Goal: Information Seeking & Learning: Check status

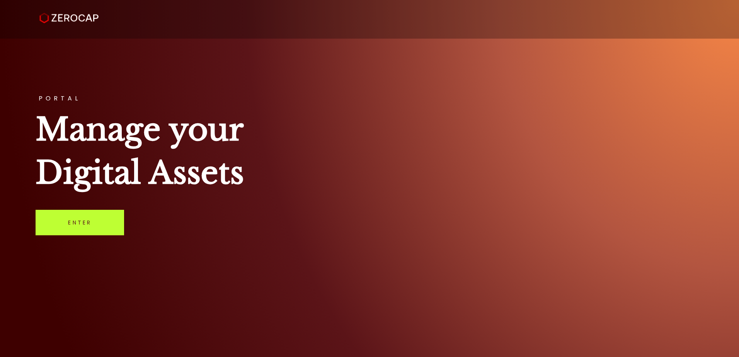
click at [73, 215] on link "Enter" at bounding box center [80, 223] width 88 height 26
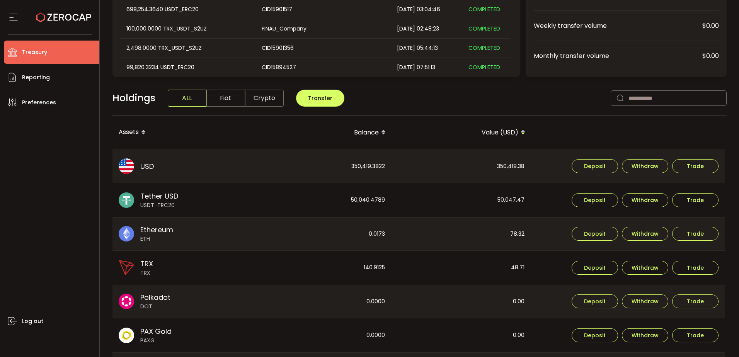
scroll to position [155, 0]
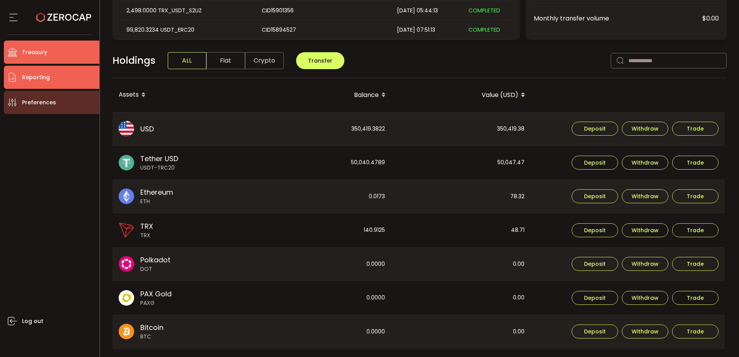
drag, startPoint x: 50, startPoint y: 72, endPoint x: 75, endPoint y: 93, distance: 32.4
click at [50, 72] on li "Reporting" at bounding box center [51, 77] width 95 height 23
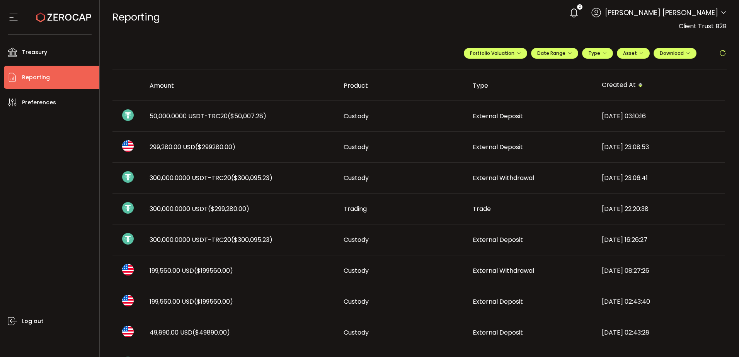
click at [480, 116] on span "External Deposit" at bounding box center [498, 116] width 50 height 9
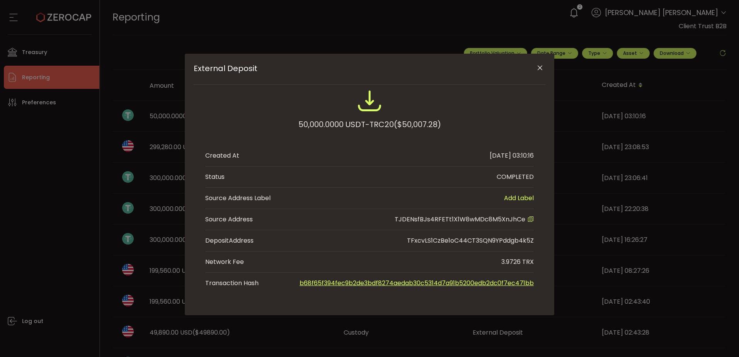
click at [529, 221] on icon "External Deposit" at bounding box center [530, 219] width 6 height 6
click at [327, 124] on div "50,000.0000 USDT-TRC20 ($50,007.28)" at bounding box center [369, 124] width 143 height 14
copy div "50,000.0000"
click at [540, 68] on icon "Close" at bounding box center [540, 68] width 8 height 8
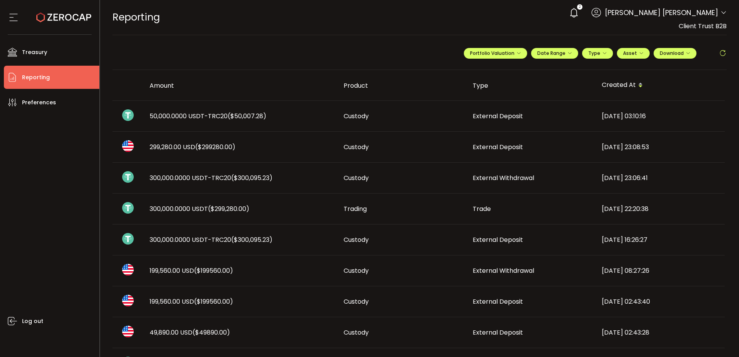
click at [215, 114] on span "50,000.0000 USDT-TRC20 ($50,007.28)" at bounding box center [208, 116] width 117 height 9
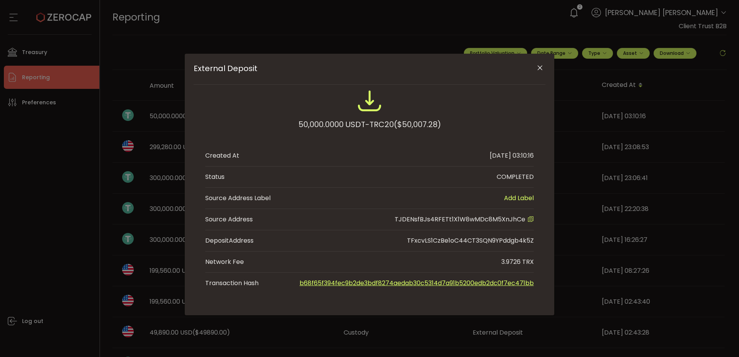
click at [545, 122] on div "External Deposit 50,000.0000 USDT-TRC20 ($50,007.28) Created At [DATE] 03:10:16…" at bounding box center [369, 185] width 369 height 262
click at [626, 111] on div "External Deposit 50,000.0000 USDT-TRC20 ($50,007.28) Created At [DATE] 03:10:16…" at bounding box center [369, 178] width 739 height 357
click at [537, 66] on icon "Close" at bounding box center [540, 68] width 8 height 8
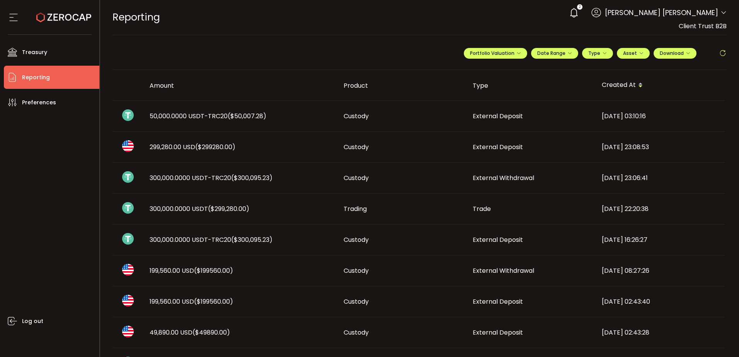
click at [619, 111] on td "[DATE] 03:10:16" at bounding box center [659, 116] width 129 height 31
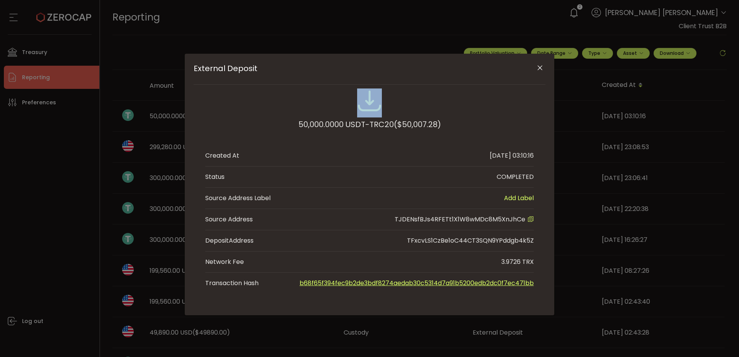
click at [619, 111] on div "External Deposit 50,000.0000 USDT-TRC20 ($50,007.28) Created At [DATE] 03:10:16…" at bounding box center [369, 178] width 739 height 357
click at [623, 115] on div "External Deposit 50,000.0000 USDT-TRC20 ($50,007.28) Created At [DATE] 03:10:16…" at bounding box center [369, 178] width 739 height 357
drag, startPoint x: 468, startPoint y: 154, endPoint x: 509, endPoint y: 156, distance: 41.0
click at [509, 156] on li "Created At [DATE] 03:10:16" at bounding box center [369, 155] width 328 height 21
copy div "[DATE]"
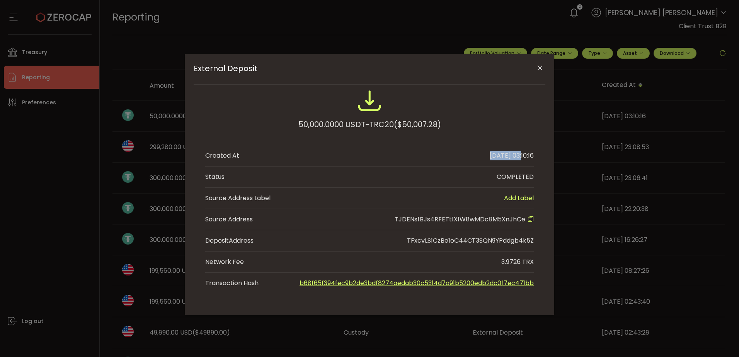
click at [542, 66] on icon "Close" at bounding box center [540, 68] width 8 height 8
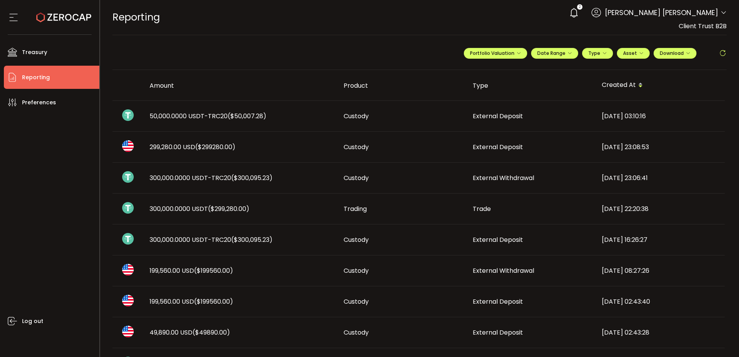
click at [189, 116] on span "50,000.0000 USDT-TRC20 ($50,007.28)" at bounding box center [208, 116] width 117 height 9
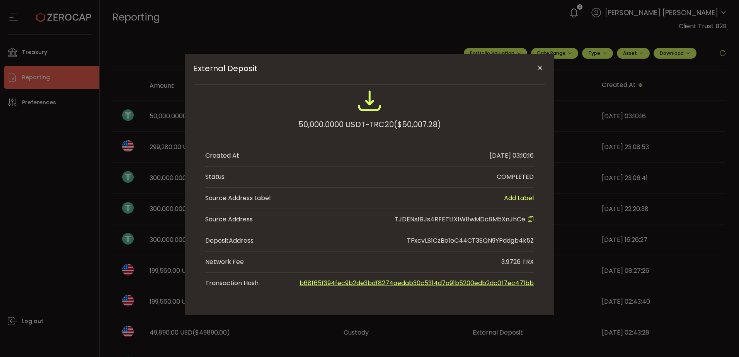
click at [529, 216] on icon "External Deposit" at bounding box center [530, 219] width 6 height 6
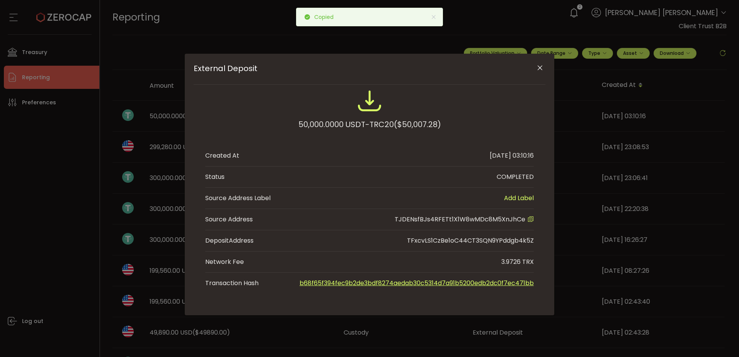
click at [33, 155] on div "External Deposit 50,000.0000 USDT-TRC20 ($50,007.28) Created At [DATE] 03:10:16…" at bounding box center [369, 178] width 739 height 357
drag, startPoint x: 539, startPoint y: 66, endPoint x: 410, endPoint y: 68, distance: 129.1
click at [539, 66] on icon "Close" at bounding box center [540, 68] width 8 height 8
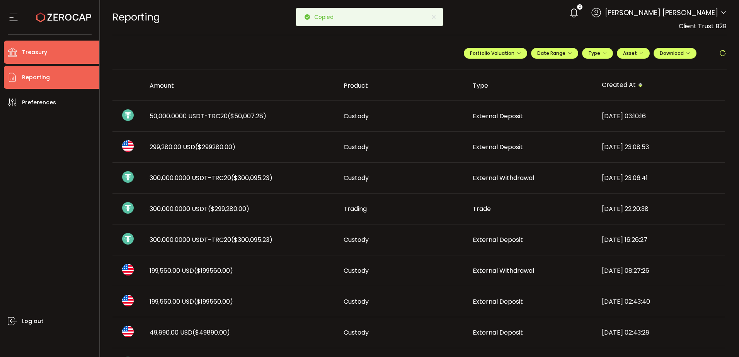
click at [63, 51] on li "Treasury" at bounding box center [51, 52] width 95 height 23
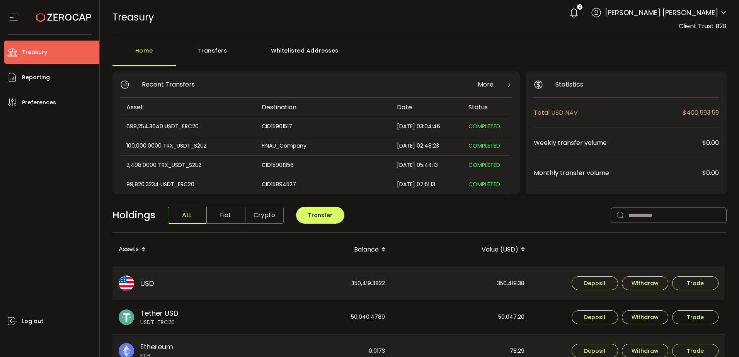
click at [297, 50] on div "Whitelisted Addresses" at bounding box center [304, 54] width 111 height 23
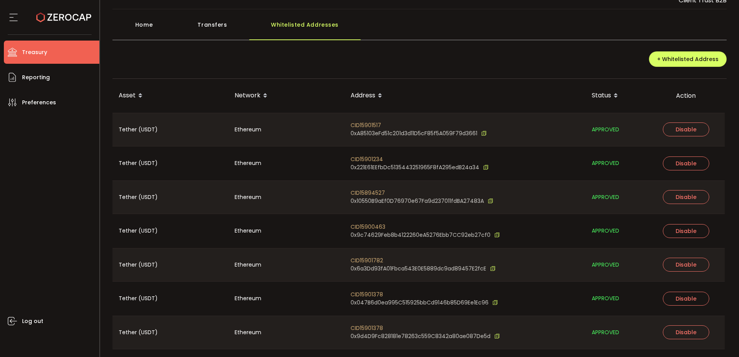
scroll to position [49, 0]
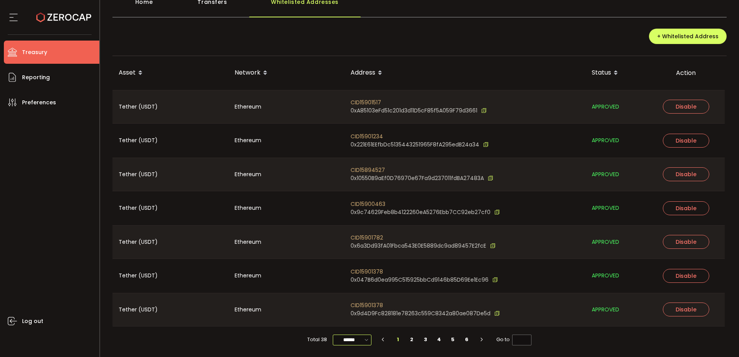
click at [354, 337] on input "******" at bounding box center [352, 340] width 39 height 11
click at [354, 325] on li "100/page" at bounding box center [354, 320] width 45 height 13
type input "********"
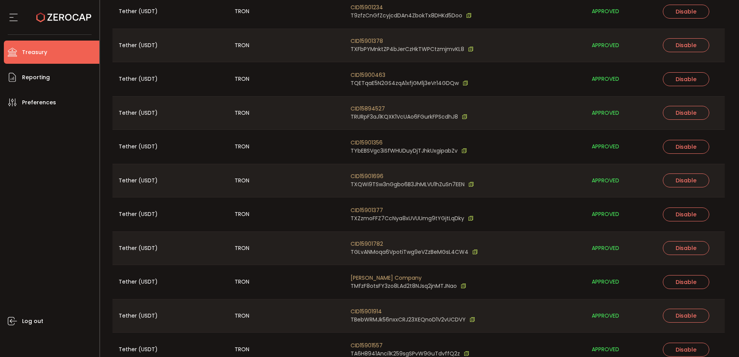
scroll to position [1097, 0]
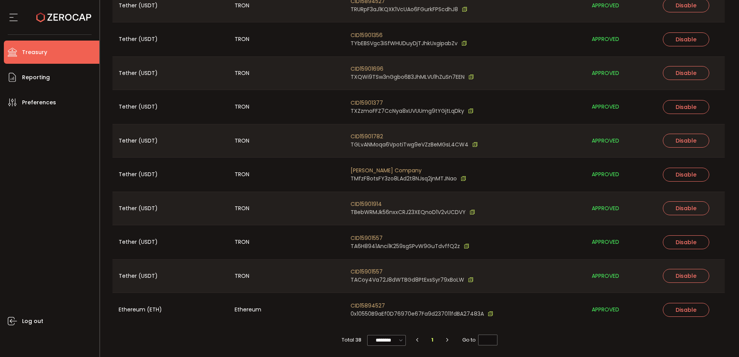
click at [528, 334] on div "Total 38 ******** 1 Go to *" at bounding box center [419, 340] width 614 height 26
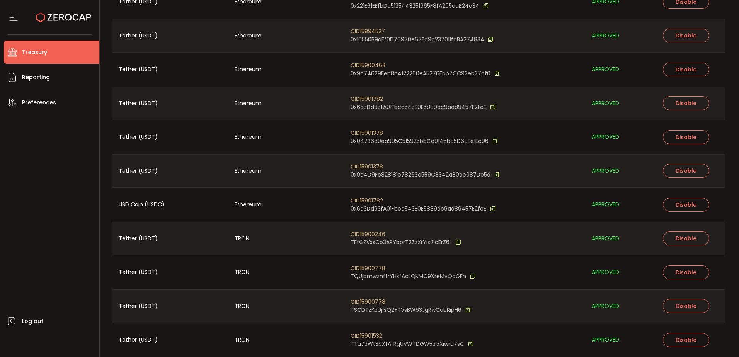
scroll to position [193, 0]
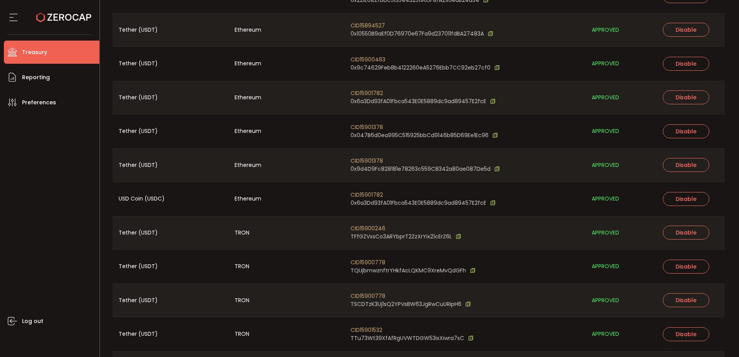
click at [370, 92] on span "CID15901782" at bounding box center [422, 93] width 145 height 8
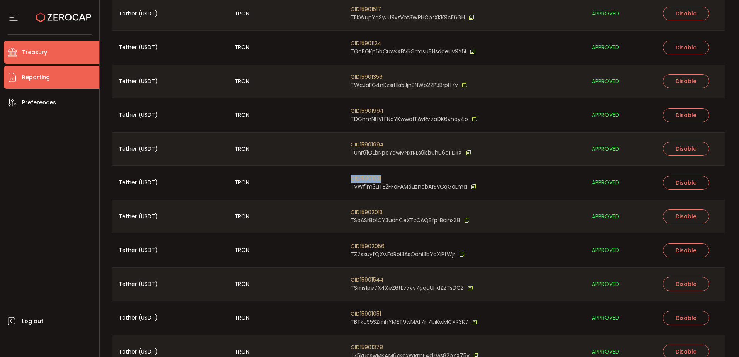
click at [60, 74] on li "Reporting" at bounding box center [51, 77] width 95 height 23
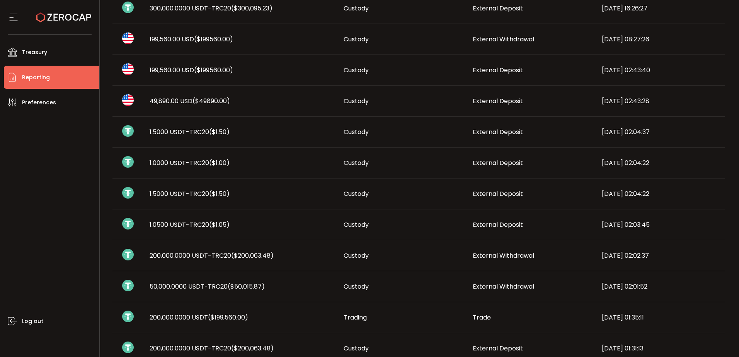
scroll to position [232, 0]
click at [230, 286] on span "($50,015.87)" at bounding box center [246, 286] width 37 height 9
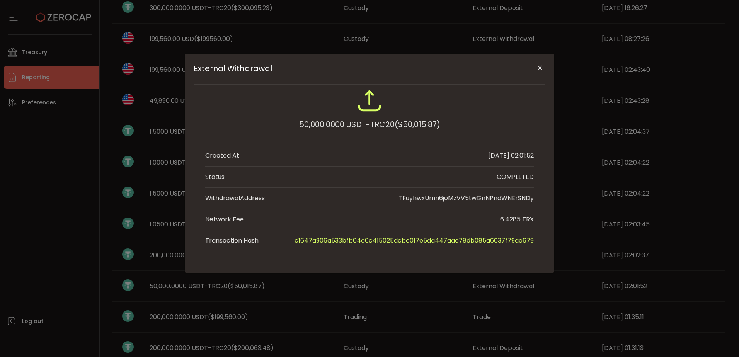
click at [230, 286] on div "External Withdrawal 50,000.0000 USDT-TRC20 ($50,015.87) Created At [DATE] 02:01…" at bounding box center [369, 178] width 739 height 357
click at [145, 277] on div "External Withdrawal 50,000.0000 USDT-TRC20 ($50,015.87) Created At [DATE] 02:01…" at bounding box center [369, 178] width 739 height 357
click at [153, 187] on div "External Withdrawal 50,000.0000 USDT-TRC20 ($50,015.87) Created At [DATE] 02:01…" at bounding box center [369, 178] width 739 height 357
click at [540, 65] on icon "Close" at bounding box center [540, 68] width 8 height 8
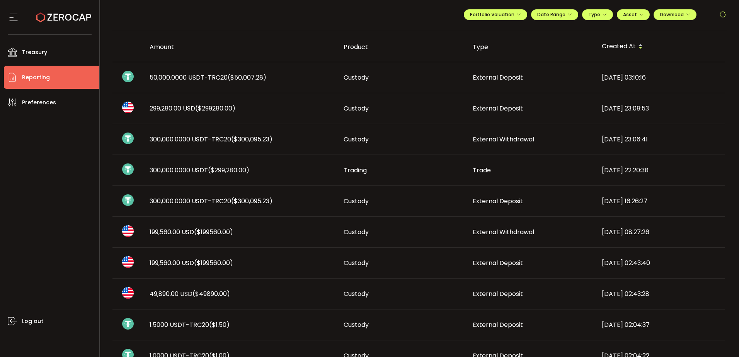
scroll to position [0, 0]
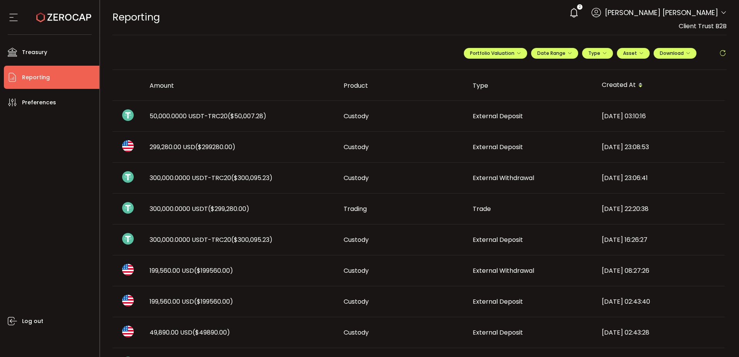
click at [248, 118] on span "($50,007.28)" at bounding box center [247, 116] width 39 height 9
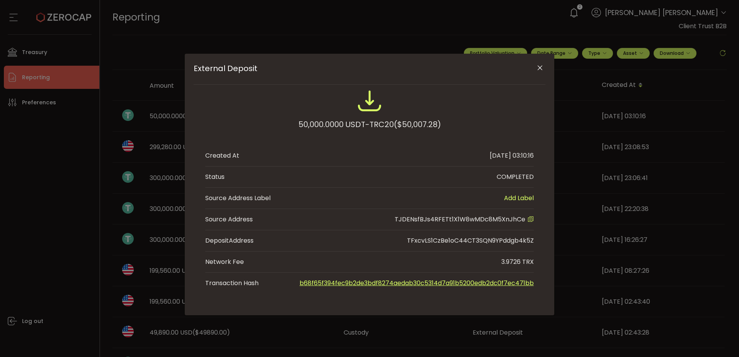
click at [539, 67] on icon "Close" at bounding box center [540, 68] width 8 height 8
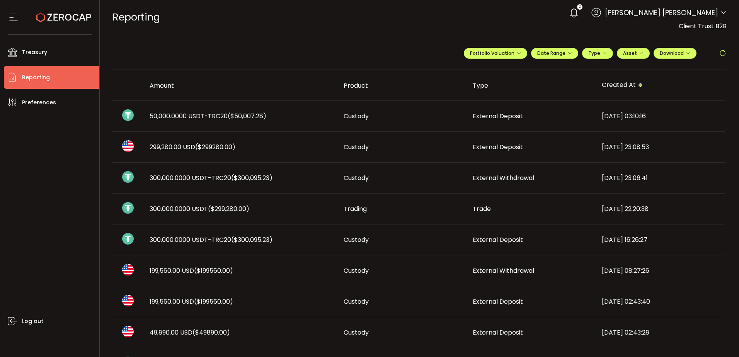
click at [211, 115] on span "50,000.0000 USDT-TRC20 ($50,007.28)" at bounding box center [208, 116] width 117 height 9
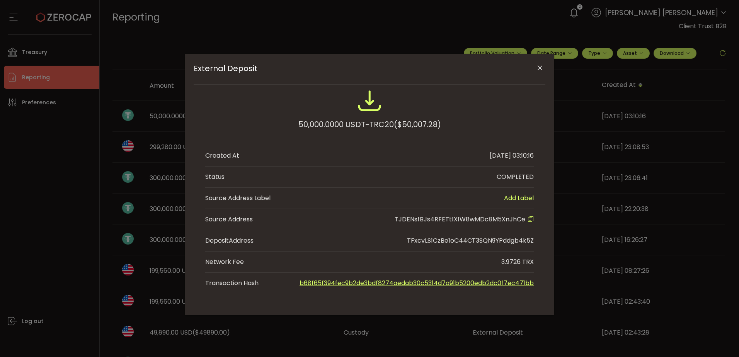
click at [531, 217] on icon "External Deposit" at bounding box center [530, 219] width 6 height 6
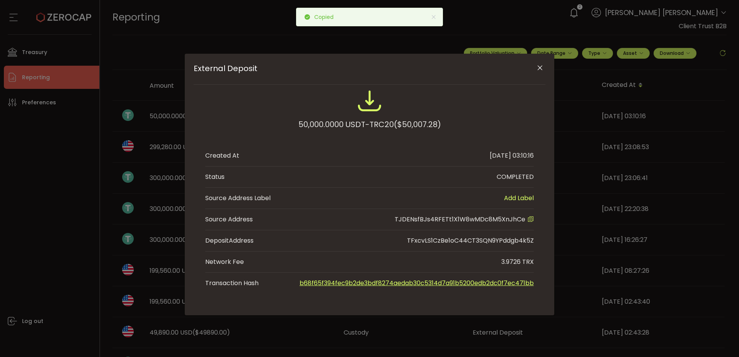
click at [541, 68] on icon "Close" at bounding box center [540, 68] width 8 height 8
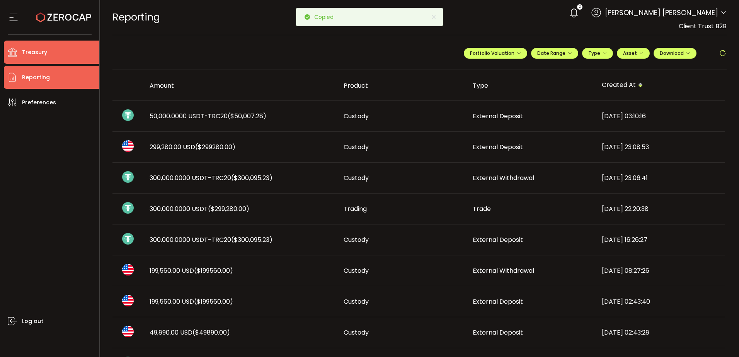
click at [47, 54] on li "Treasury" at bounding box center [51, 52] width 95 height 23
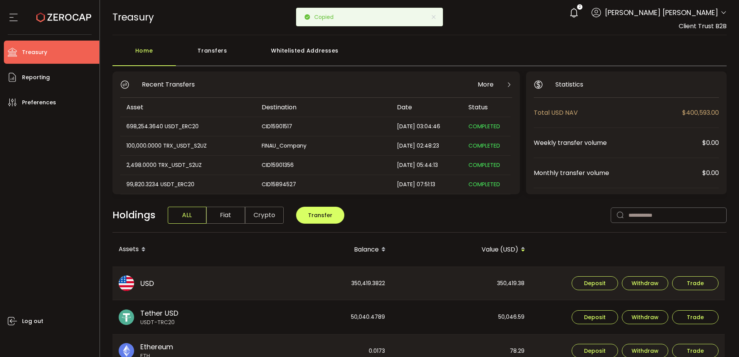
click at [305, 52] on div "Whitelisted Addresses" at bounding box center [304, 54] width 111 height 23
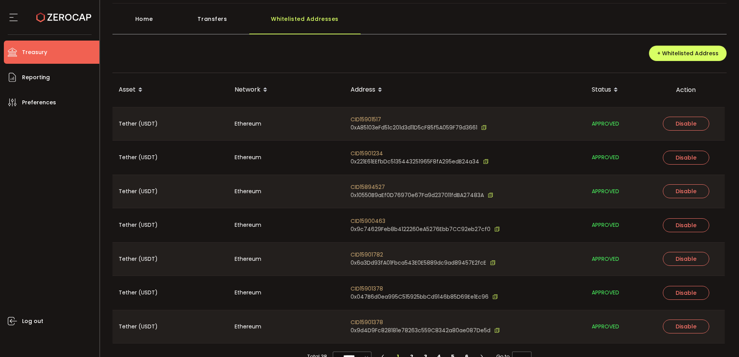
scroll to position [49, 0]
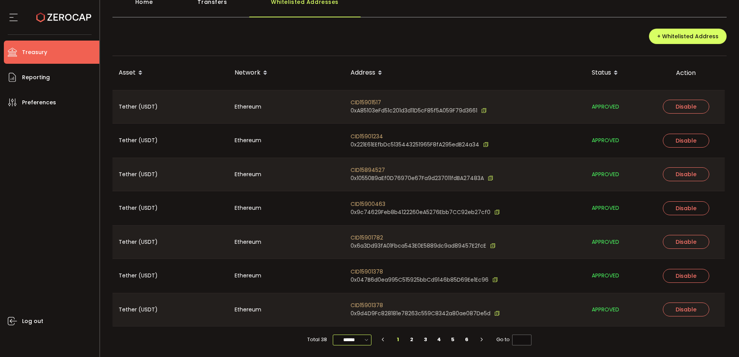
click at [344, 342] on input "******" at bounding box center [352, 340] width 39 height 11
click at [348, 321] on span "100/page" at bounding box center [351, 321] width 25 height 8
type input "********"
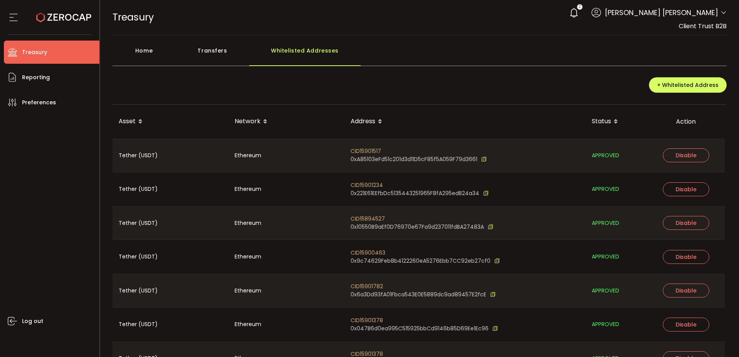
click at [478, 86] on div "+ Whitelisted Address" at bounding box center [419, 87] width 614 height 33
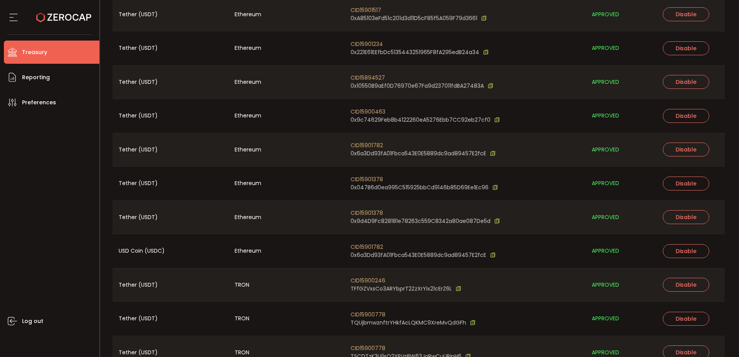
scroll to position [39, 0]
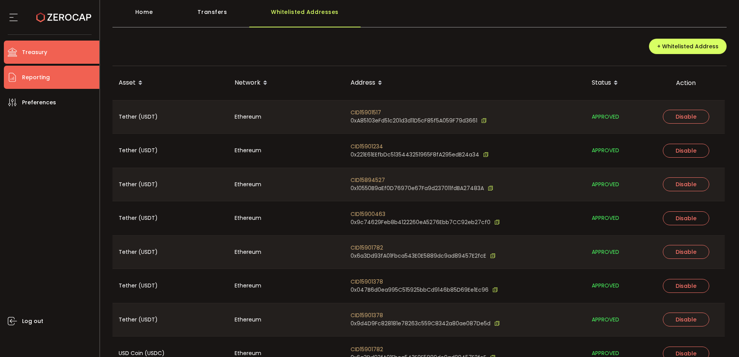
click at [36, 78] on span "Reporting" at bounding box center [36, 77] width 28 height 11
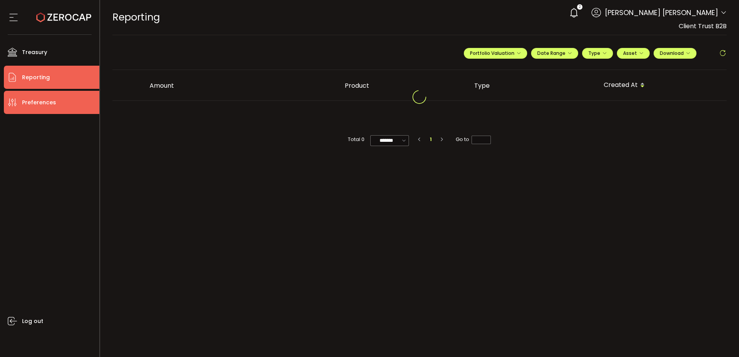
click at [32, 102] on span "Preferences" at bounding box center [39, 102] width 34 height 11
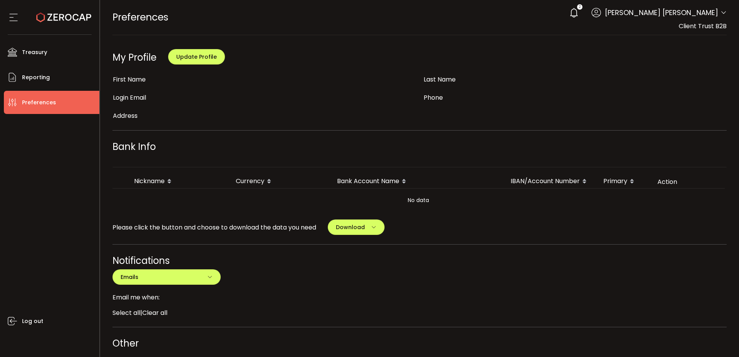
click at [234, 120] on div at bounding box center [419, 178] width 639 height 357
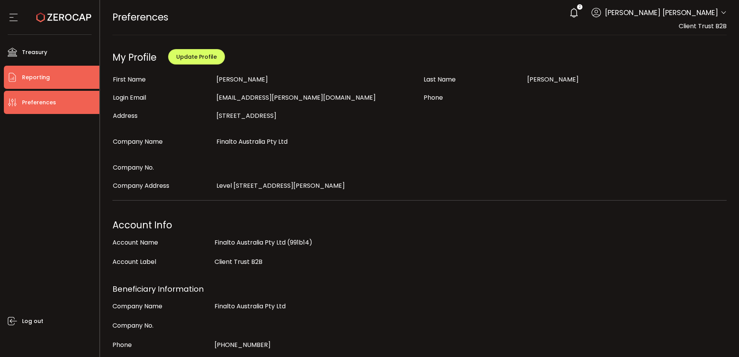
click at [65, 80] on li "Reporting" at bounding box center [51, 77] width 95 height 23
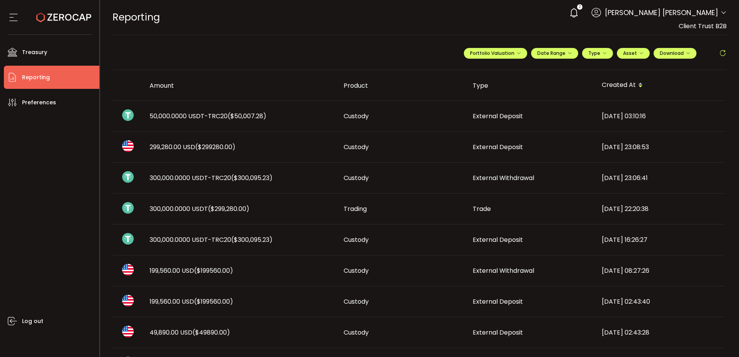
click at [222, 117] on span "50,000.0000 USDT-TRC20 ($50,007.28)" at bounding box center [208, 116] width 117 height 9
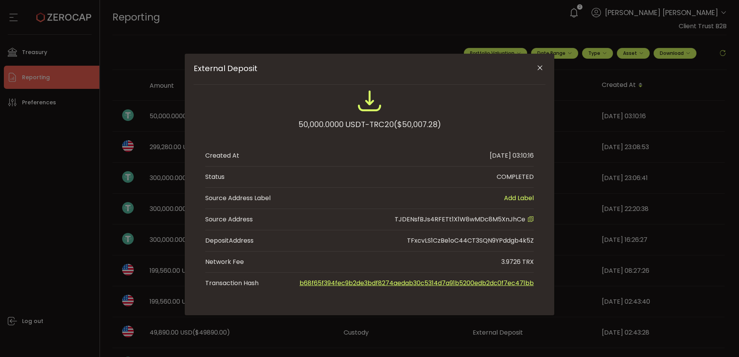
click at [472, 284] on link "b68f65f394fec9b2de3bdf8274aedab30c5314d7a91b5200edb2dc0f7ec471bb" at bounding box center [416, 283] width 234 height 9
click at [340, 282] on link "b68f65f394fec9b2de3bdf8274aedab30c5314d7a91b5200edb2dc0f7ec471bb" at bounding box center [416, 283] width 234 height 9
click at [539, 67] on icon "Close" at bounding box center [540, 68] width 8 height 8
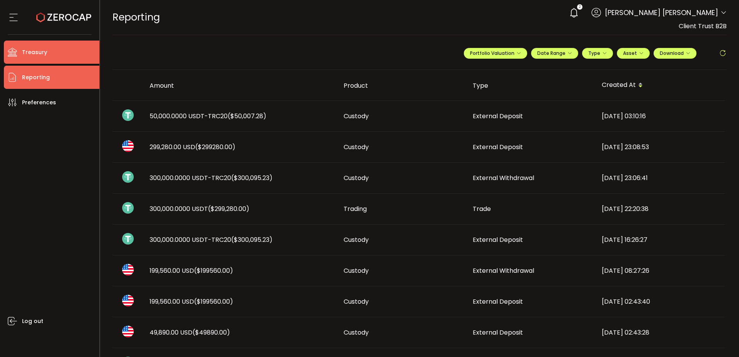
click at [67, 54] on li "Treasury" at bounding box center [51, 52] width 95 height 23
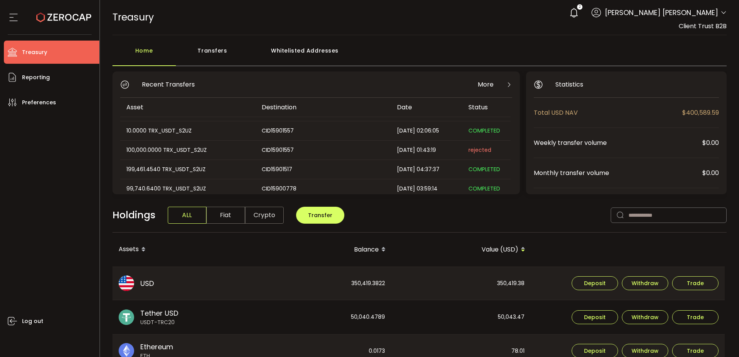
scroll to position [116, 0]
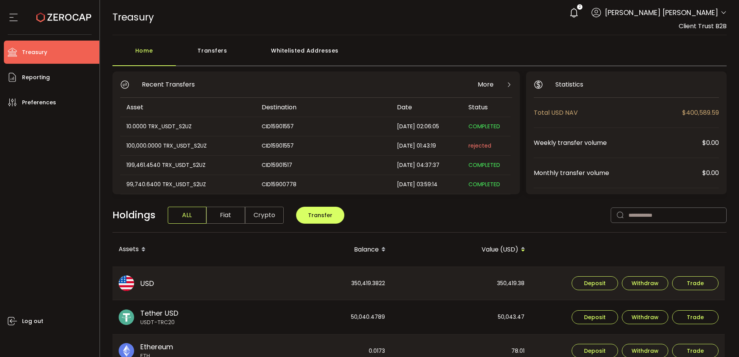
click at [372, 283] on div "350,419.3822" at bounding box center [321, 283] width 139 height 33
copy div "350,419.3822"
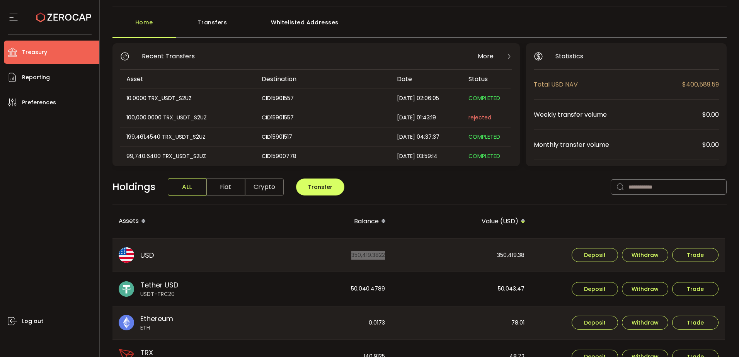
scroll to position [77, 0]
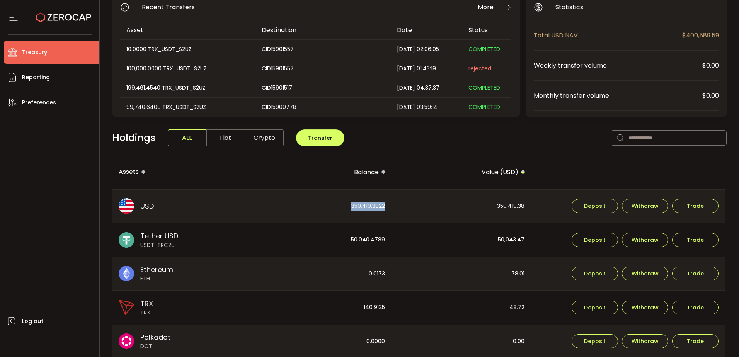
click at [400, 275] on div "78.01" at bounding box center [461, 273] width 139 height 33
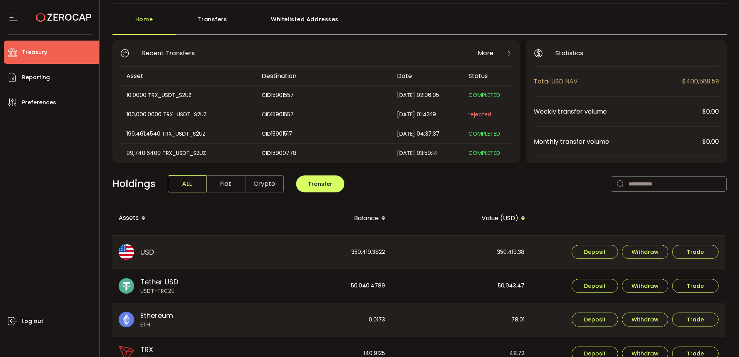
scroll to position [0, 0]
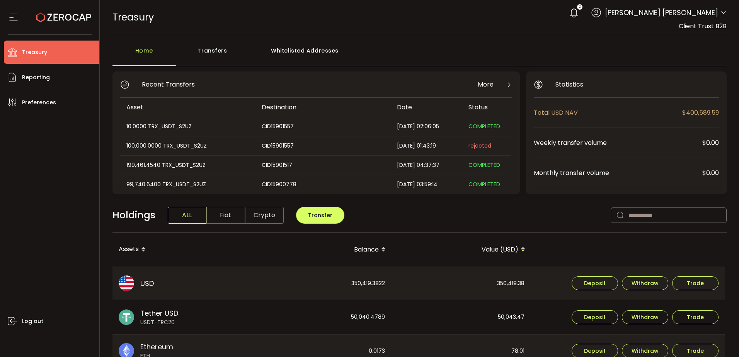
click at [718, 7] on div "2 [PERSON_NAME] [PERSON_NAME] Account Finalto Australia Pty Ltd (991b14) Finalt…" at bounding box center [645, 12] width 161 height 17
click at [720, 14] on icon at bounding box center [723, 13] width 6 height 6
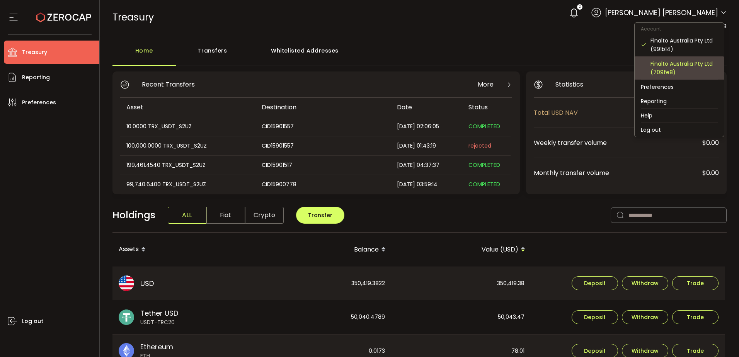
click at [680, 64] on div "Finalto Australia Pty Ltd (709fe8)" at bounding box center [683, 68] width 67 height 17
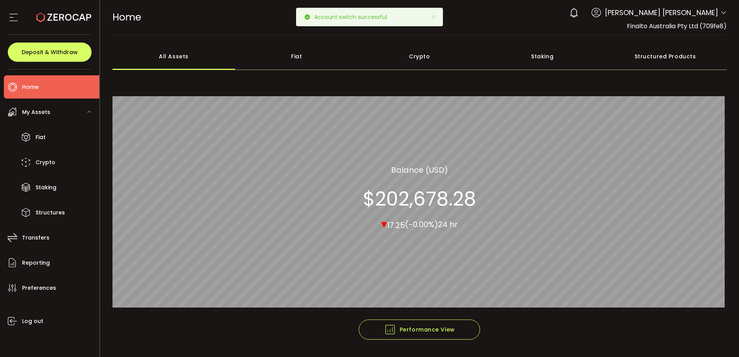
click at [408, 204] on section "$202,678.28" at bounding box center [419, 198] width 113 height 23
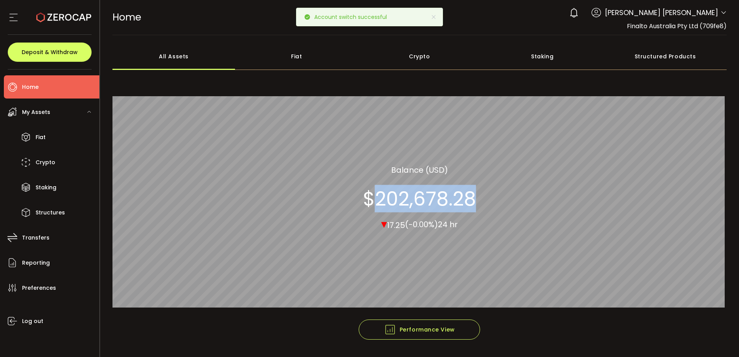
click at [408, 204] on section "$202,678.28" at bounding box center [419, 198] width 113 height 23
copy section "202,678.28"
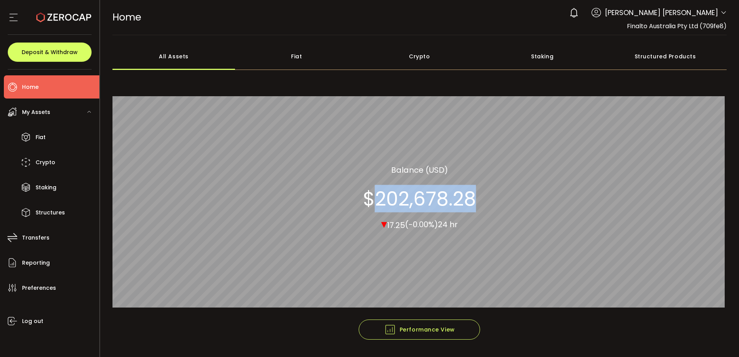
click at [698, 13] on span "[PERSON_NAME] [PERSON_NAME]" at bounding box center [661, 12] width 113 height 10
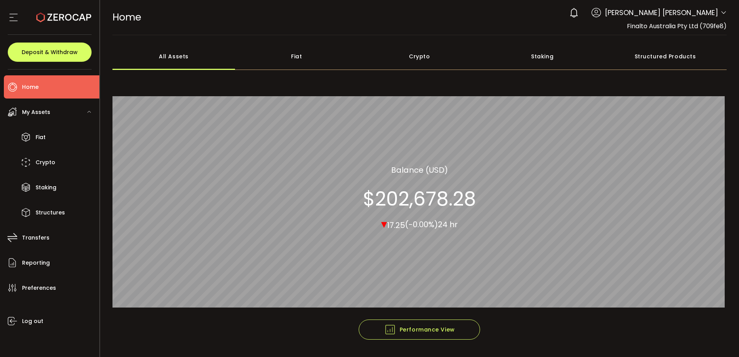
click at [720, 14] on icon at bounding box center [723, 13] width 6 height 6
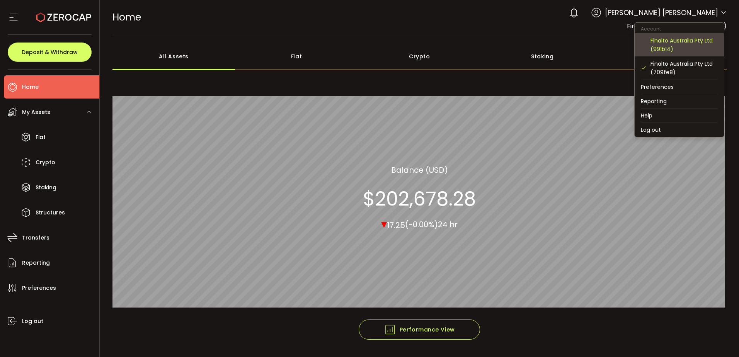
click at [677, 47] on div "Finalto Australia Pty Ltd (991b14)" at bounding box center [683, 44] width 67 height 17
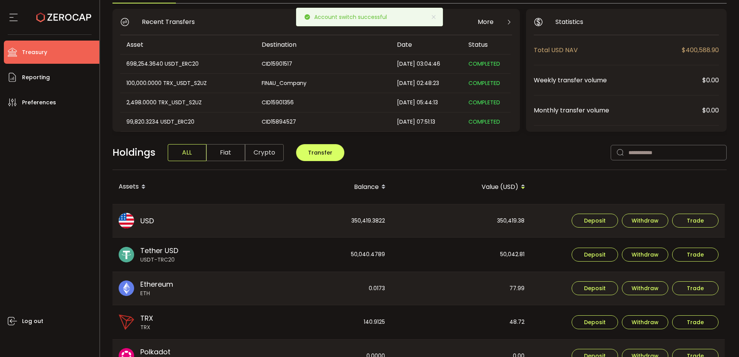
scroll to position [77, 0]
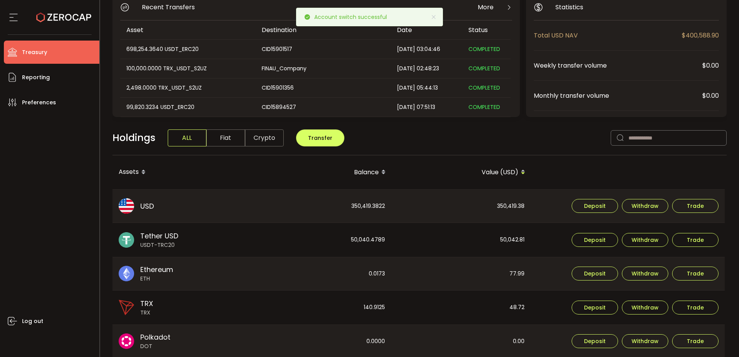
click at [507, 207] on div "350,419.38" at bounding box center [461, 206] width 139 height 33
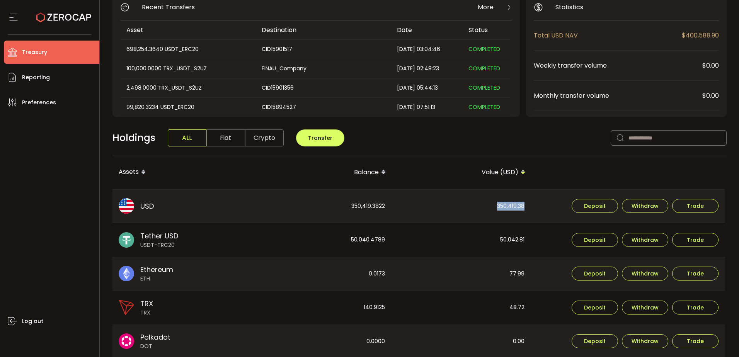
copy div "350,419.38"
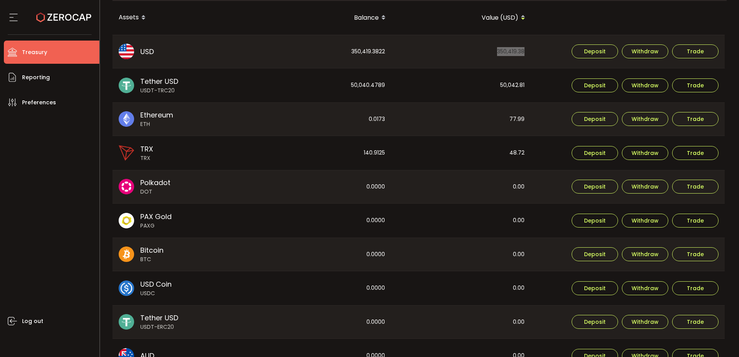
scroll to position [0, 0]
